Goal: Information Seeking & Learning: Learn about a topic

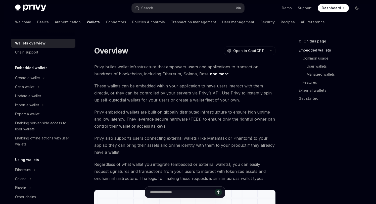
type textarea "*"
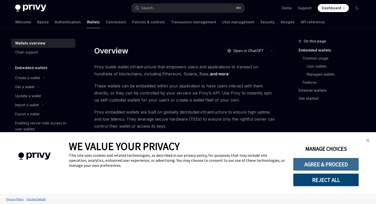
click at [325, 166] on button "AGREE & PROCEED" at bounding box center [326, 164] width 66 height 13
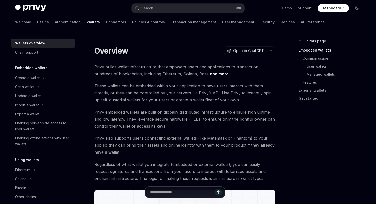
click at [36, 10] on img at bounding box center [30, 8] width 31 height 7
type textarea "*"
